Goal: Information Seeking & Learning: Learn about a topic

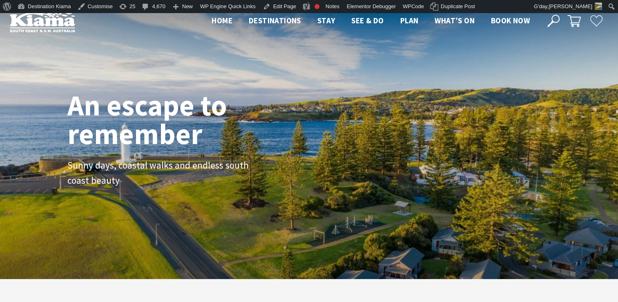
scroll to position [138, 624]
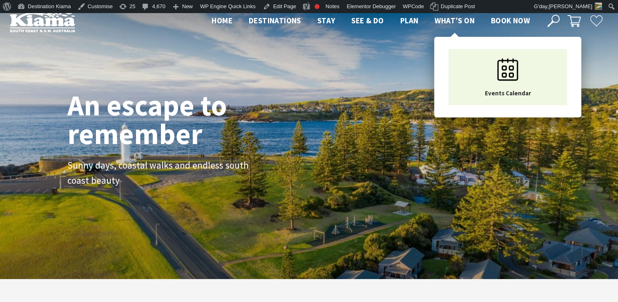
click at [453, 16] on span "What’s On" at bounding box center [455, 21] width 40 height 10
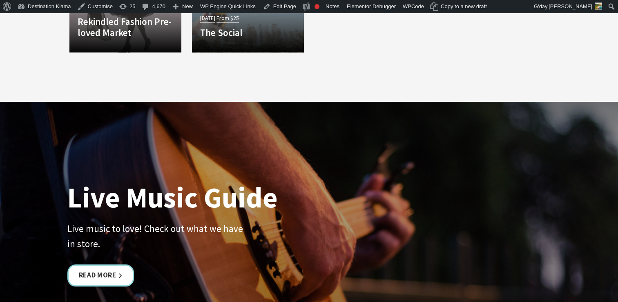
scroll to position [1895, 0]
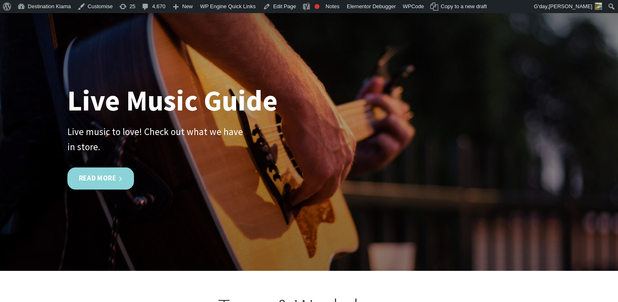
click at [95, 173] on link "Read More" at bounding box center [100, 179] width 67 height 22
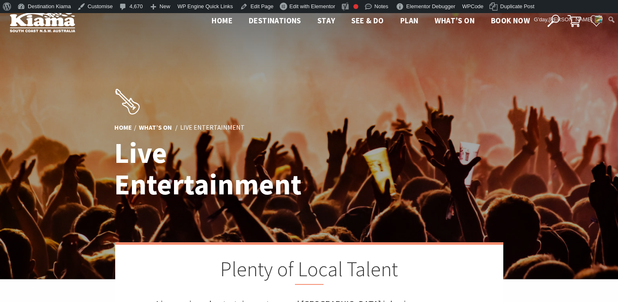
drag, startPoint x: 550, startPoint y: 15, endPoint x: 552, endPoint y: 19, distance: 4.6
click at [552, 19] on icon at bounding box center [553, 21] width 12 height 12
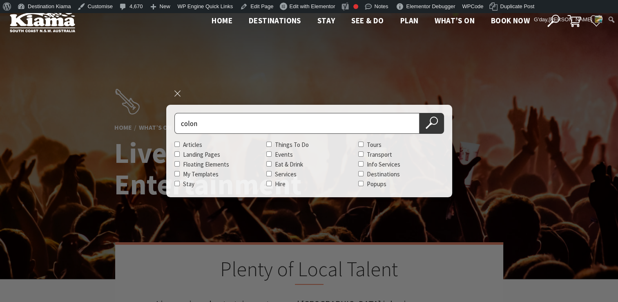
type input "colon"
click at [420, 113] on button "Search Now" at bounding box center [432, 123] width 25 height 21
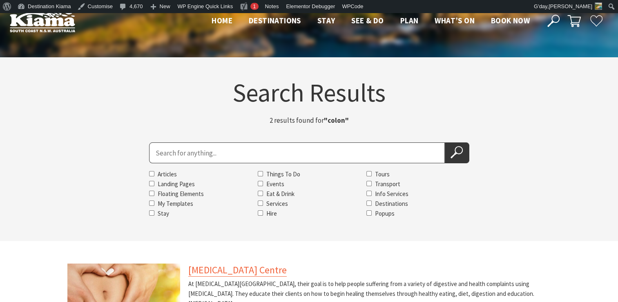
click at [248, 270] on link "[MEDICAL_DATA] Centre" at bounding box center [237, 269] width 98 height 13
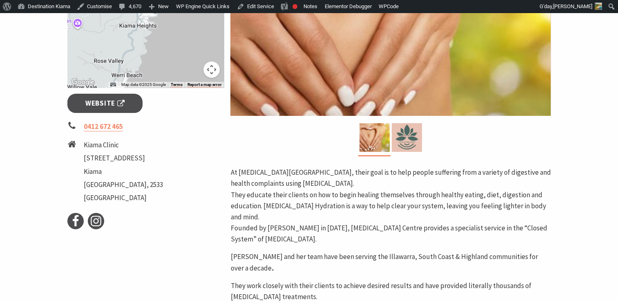
scroll to position [263, 0]
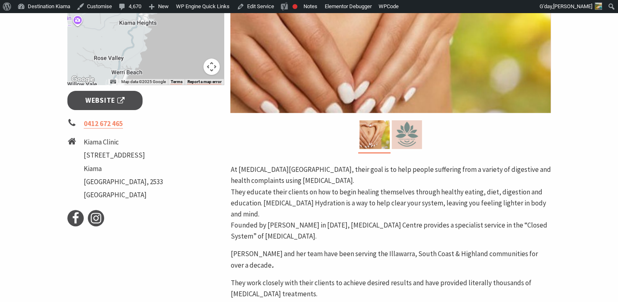
click at [412, 138] on img at bounding box center [407, 134] width 30 height 29
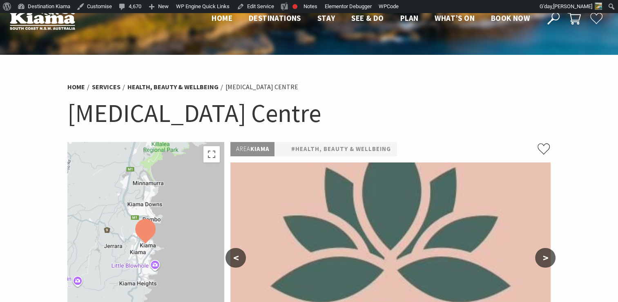
scroll to position [0, 0]
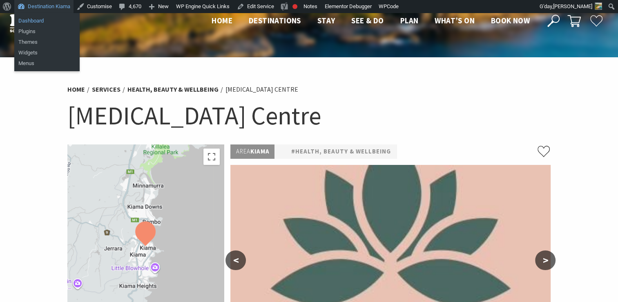
click at [34, 19] on link "Dashboard" at bounding box center [46, 21] width 65 height 11
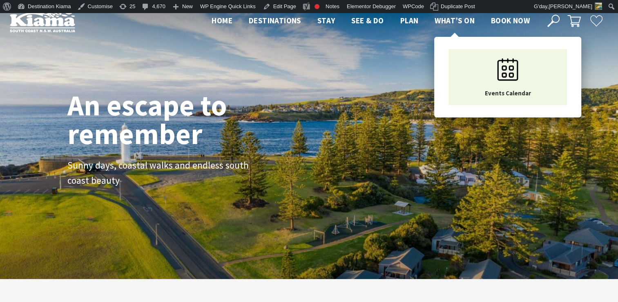
scroll to position [13, 624]
click at [451, 17] on span "What’s On" at bounding box center [455, 21] width 40 height 10
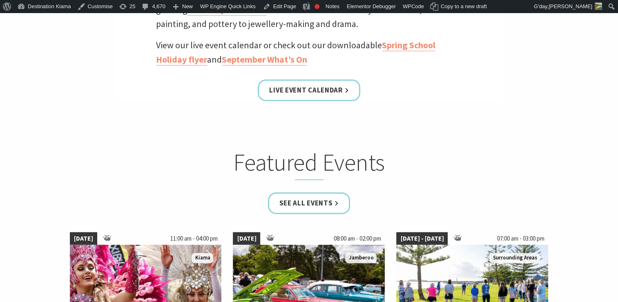
scroll to position [417, 0]
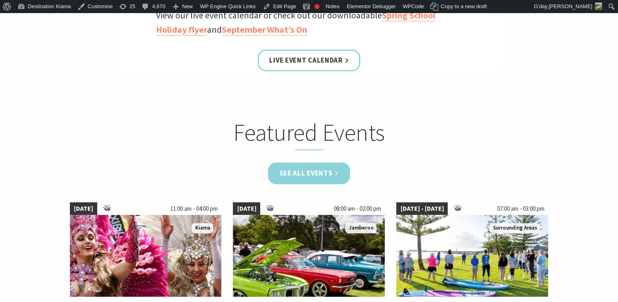
click at [303, 174] on link "See all Events" at bounding box center [309, 173] width 83 height 22
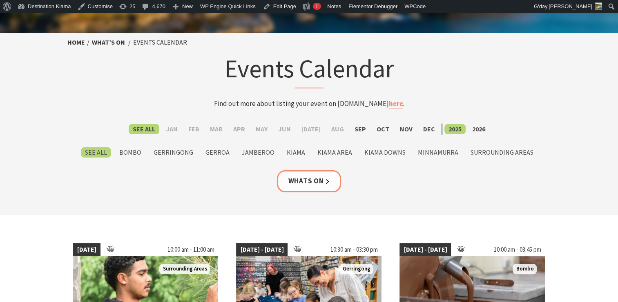
scroll to position [35, 0]
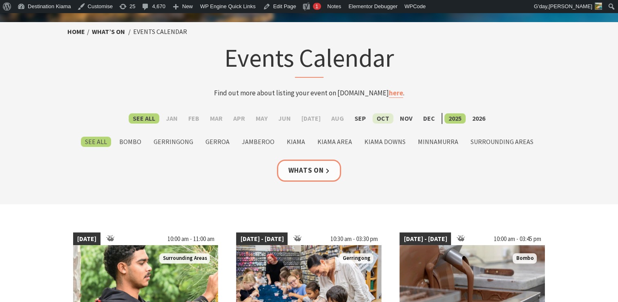
click at [377, 117] on label "Oct" at bounding box center [383, 118] width 21 height 10
click at [0, 0] on input "Oct" at bounding box center [0, 0] width 0 height 0
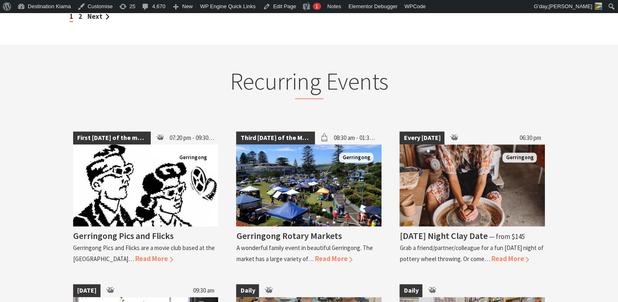
scroll to position [934, 0]
